Goal: Navigation & Orientation: Understand site structure

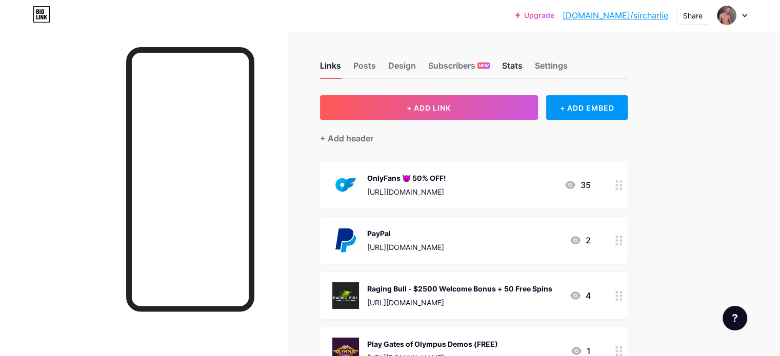
click at [523, 67] on div "Stats" at bounding box center [512, 69] width 21 height 18
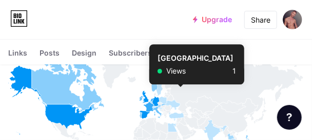
scroll to position [769, 0]
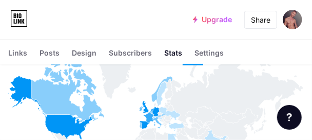
drag, startPoint x: 206, startPoint y: 126, endPoint x: 198, endPoint y: 102, distance: 25.0
click at [198, 102] on g at bounding box center [155, 120] width 295 height 191
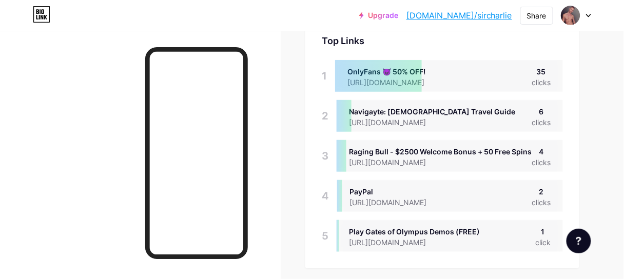
scroll to position [0, 0]
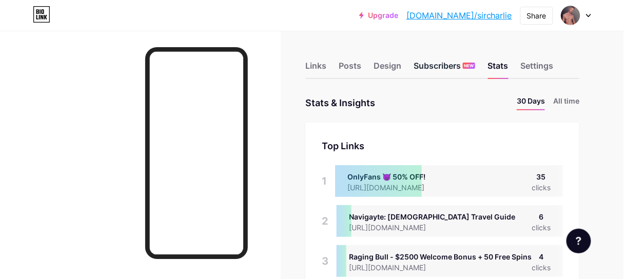
click at [447, 68] on div "Subscribers NEW" at bounding box center [444, 69] width 62 height 18
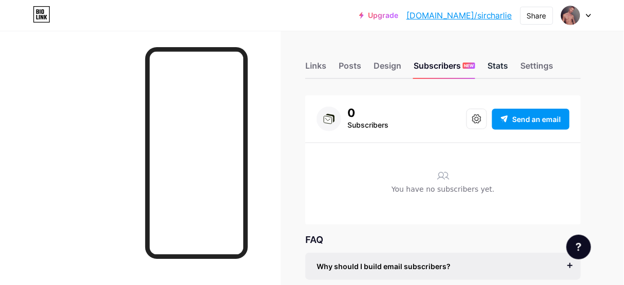
click at [492, 70] on div "Stats" at bounding box center [497, 69] width 21 height 18
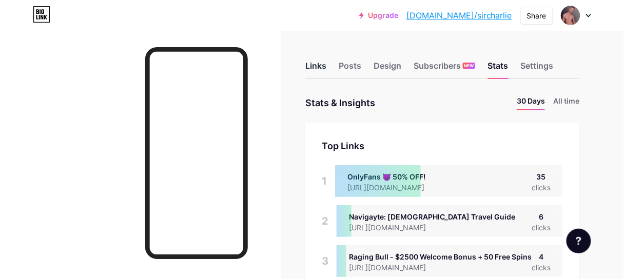
click at [312, 71] on div "Links" at bounding box center [315, 69] width 21 height 18
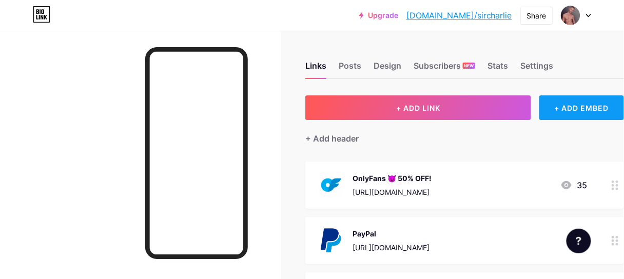
click at [554, 110] on div "+ ADD EMBED" at bounding box center [581, 107] width 85 height 25
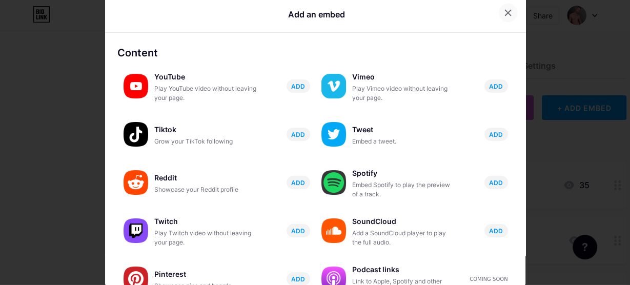
click at [504, 11] on icon at bounding box center [508, 13] width 8 height 8
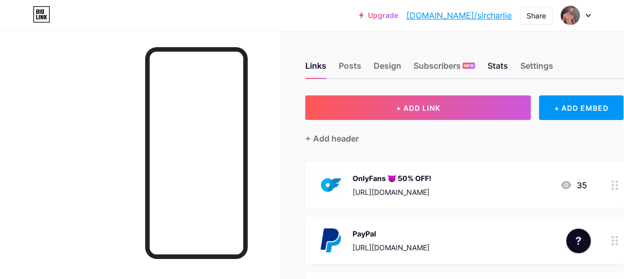
click at [508, 65] on div "Stats" at bounding box center [497, 69] width 21 height 18
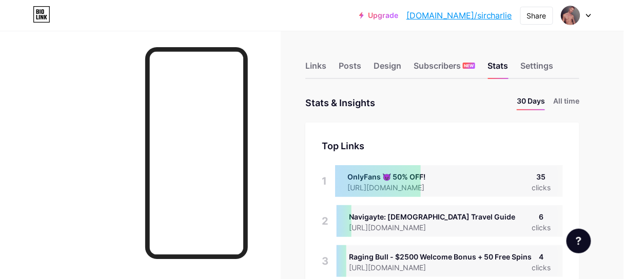
scroll to position [279, 624]
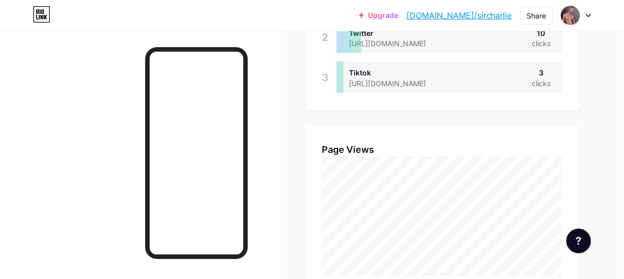
scroll to position [369, 0]
